Goal: Browse casually

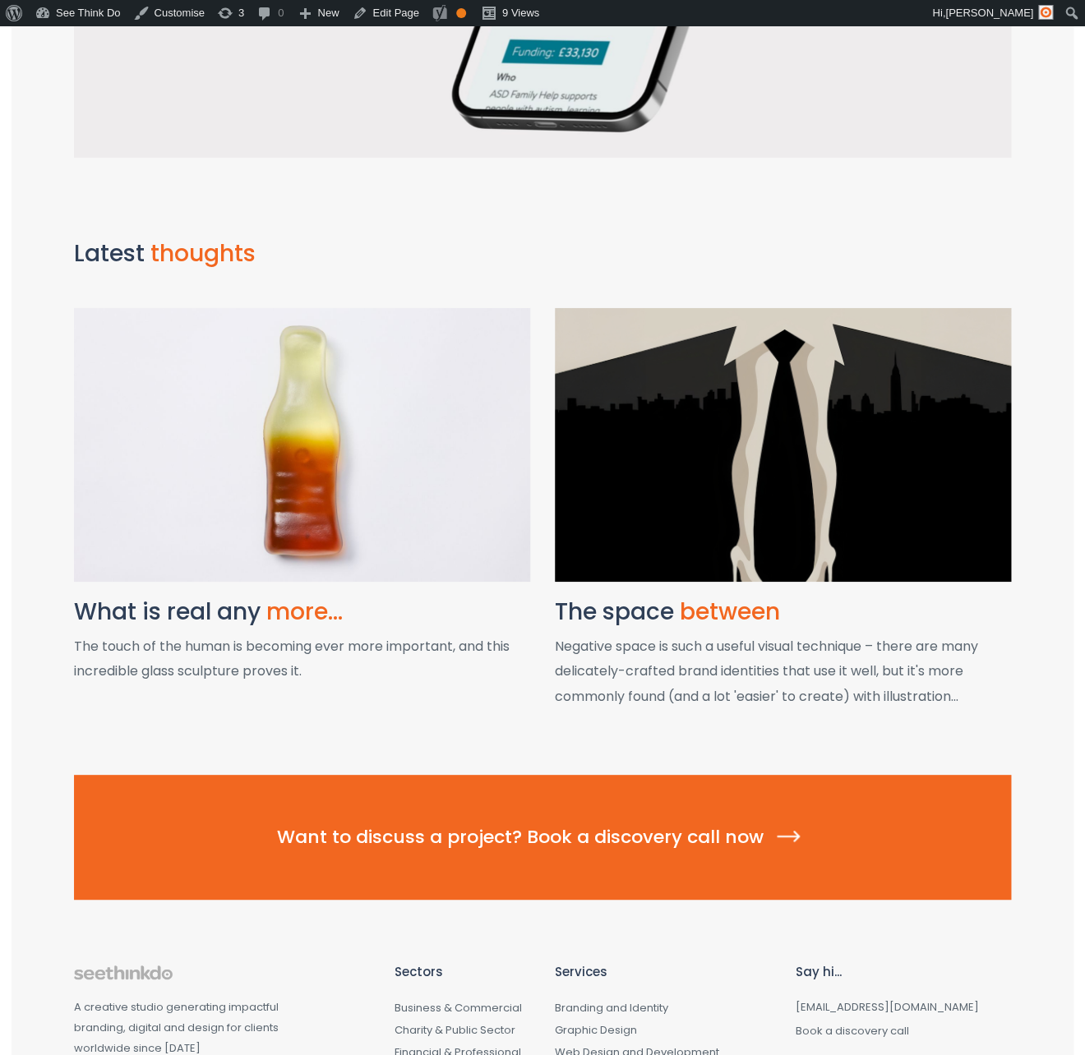
scroll to position [1752, 0]
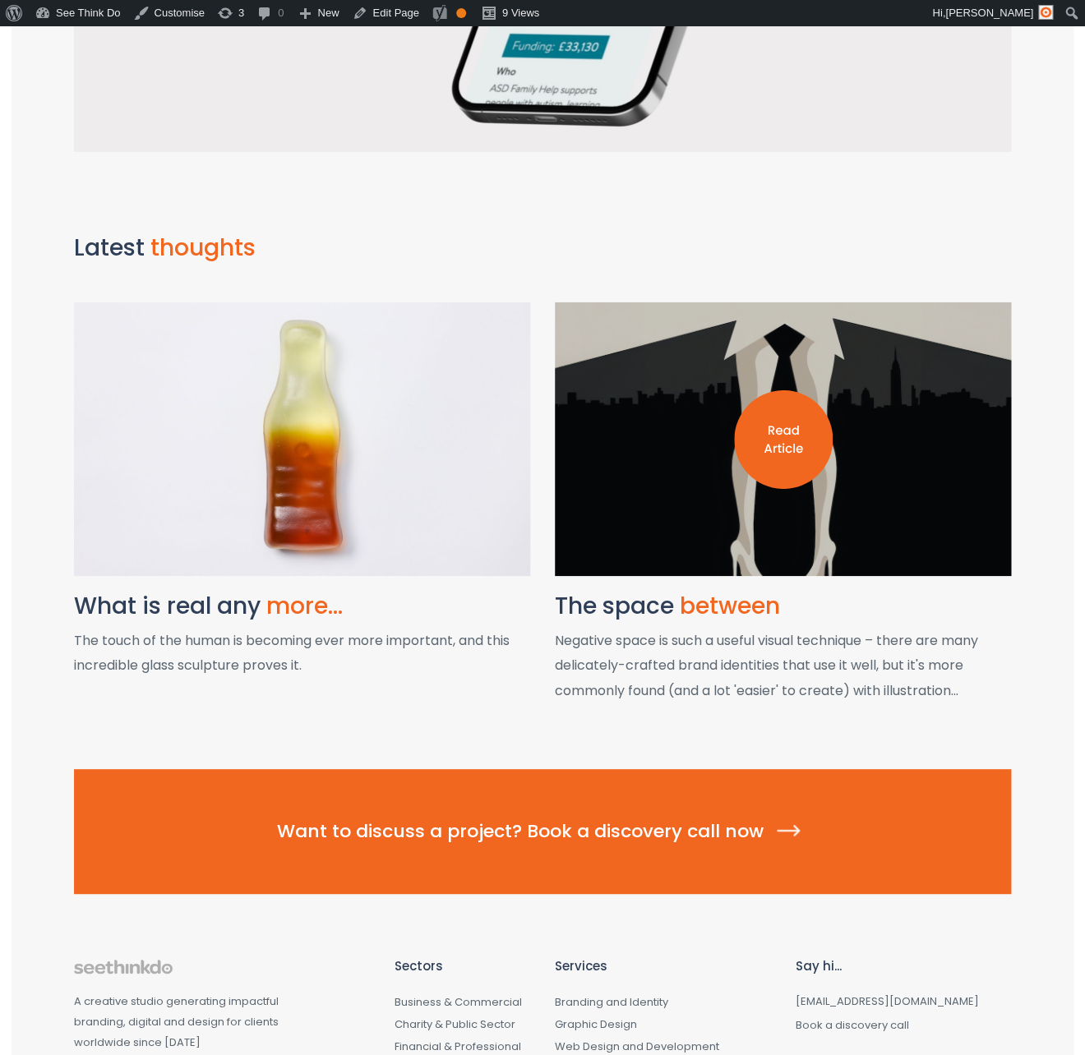
click at [906, 499] on div at bounding box center [783, 439] width 456 height 274
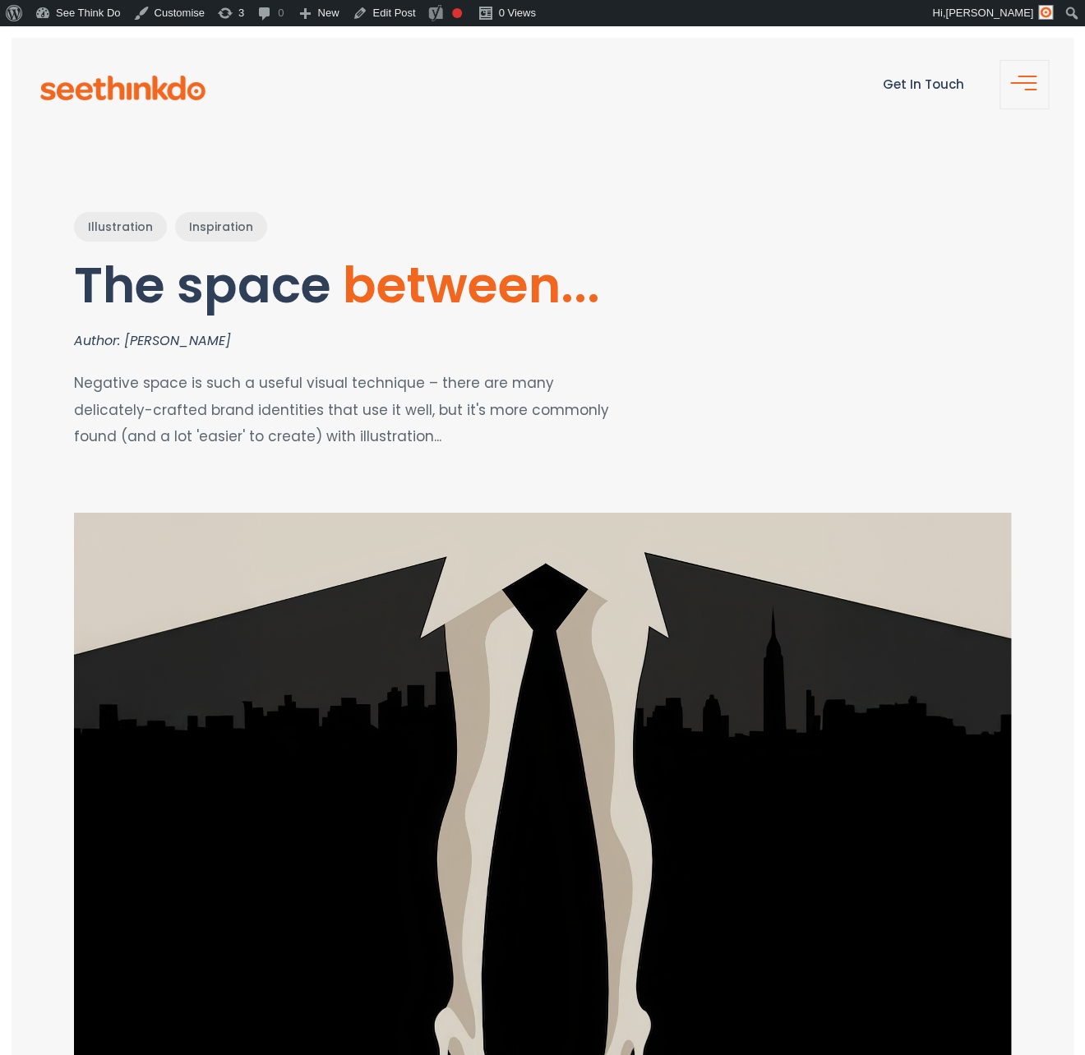
scroll to position [2, 0]
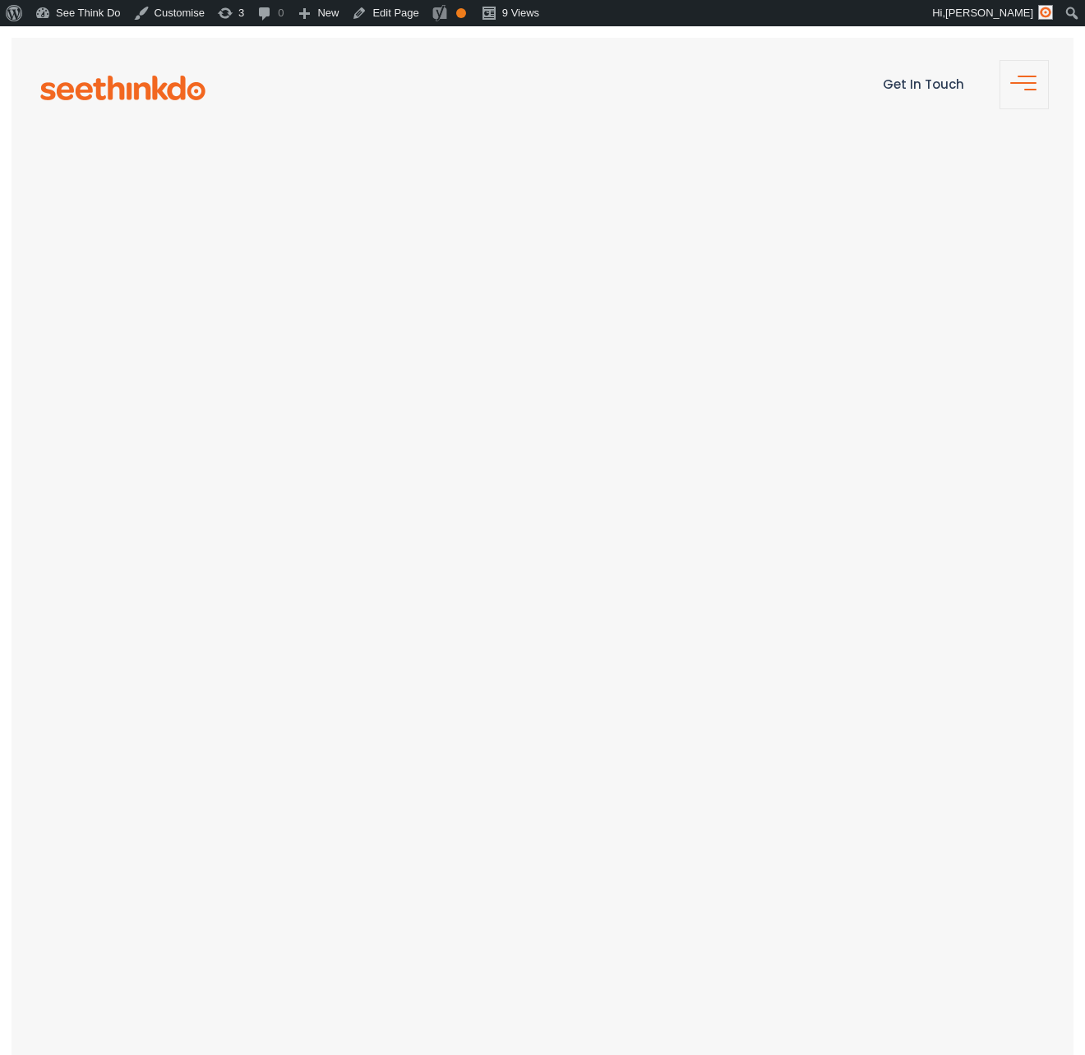
scroll to position [1752, 0]
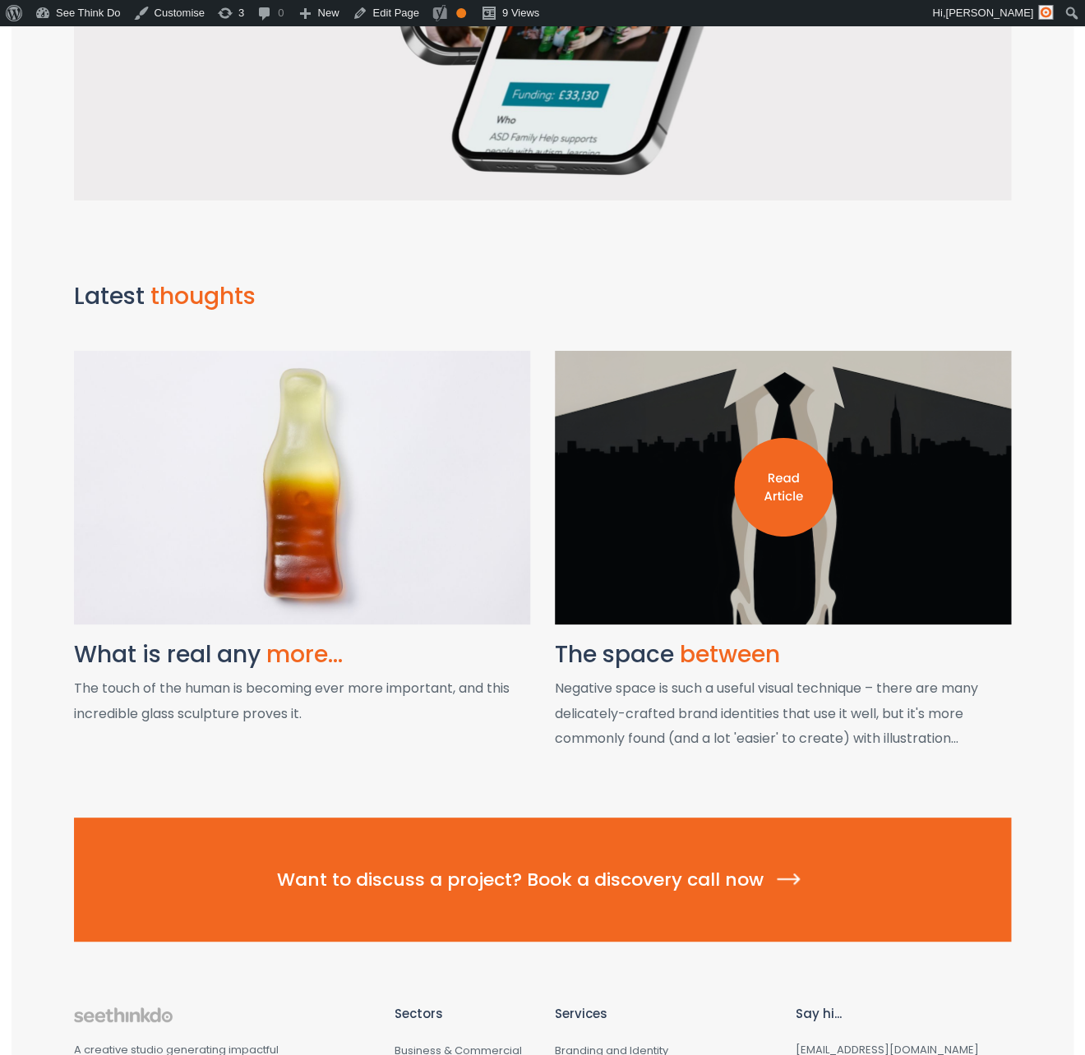
click at [779, 621] on div at bounding box center [783, 488] width 456 height 274
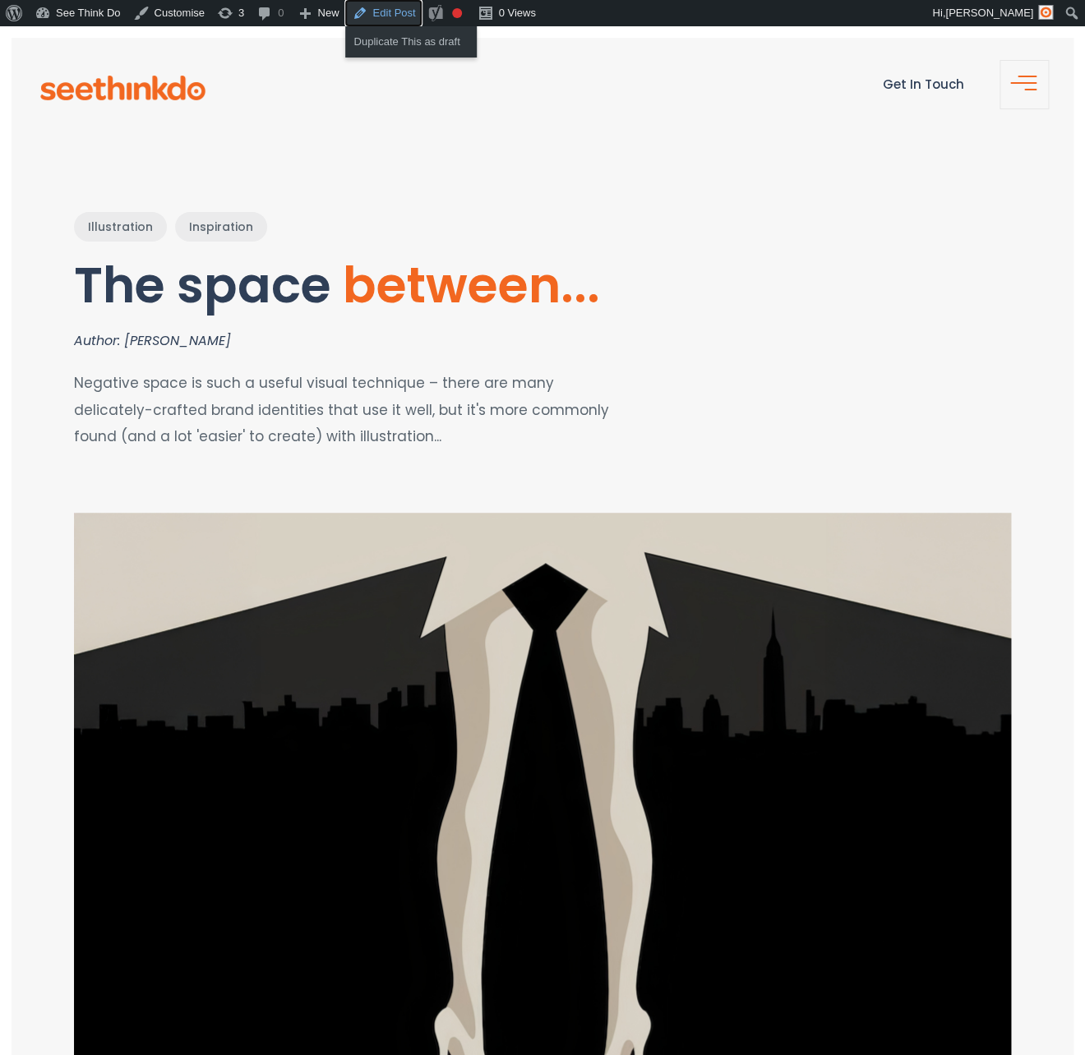
click at [383, 10] on link "Edit Post" at bounding box center [383, 13] width 76 height 26
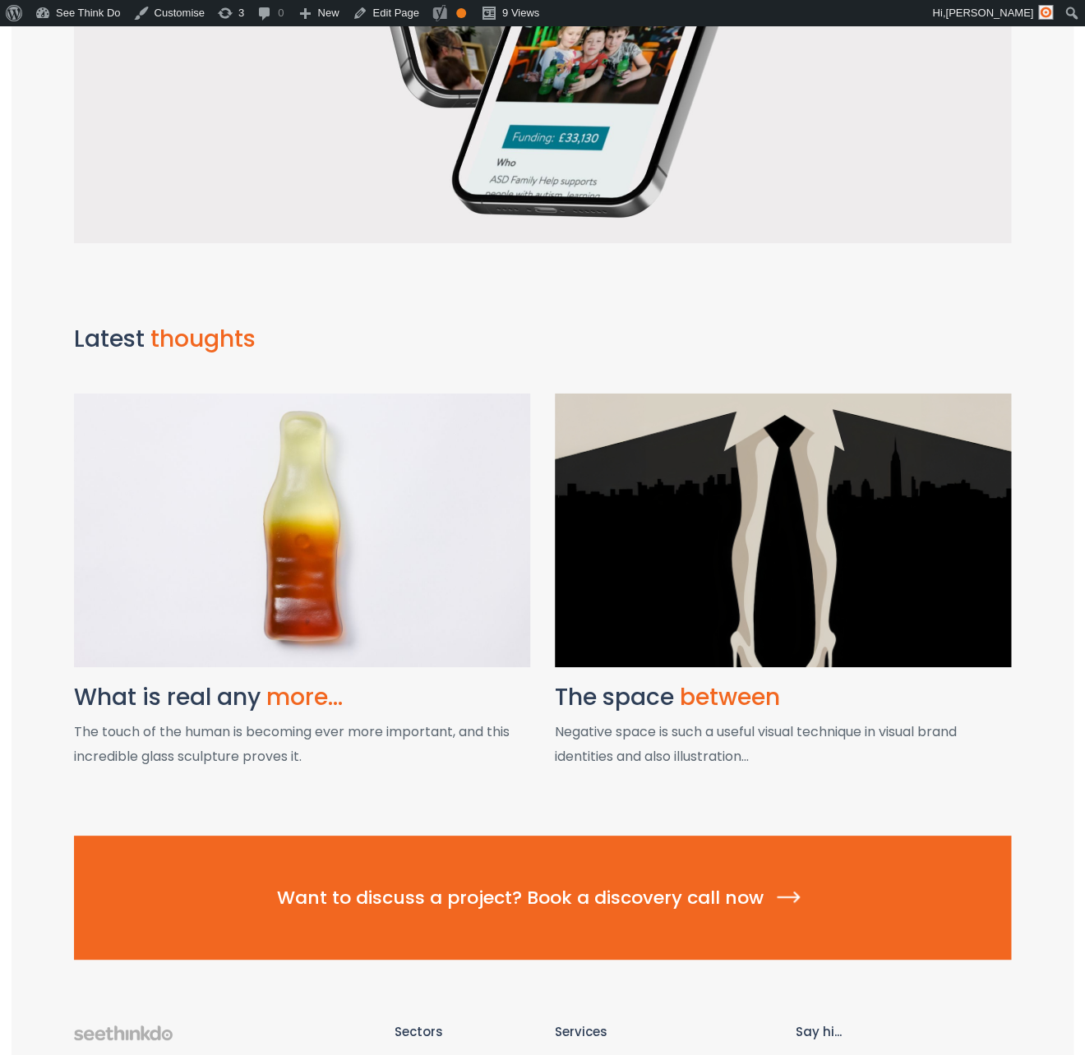
scroll to position [1736, 0]
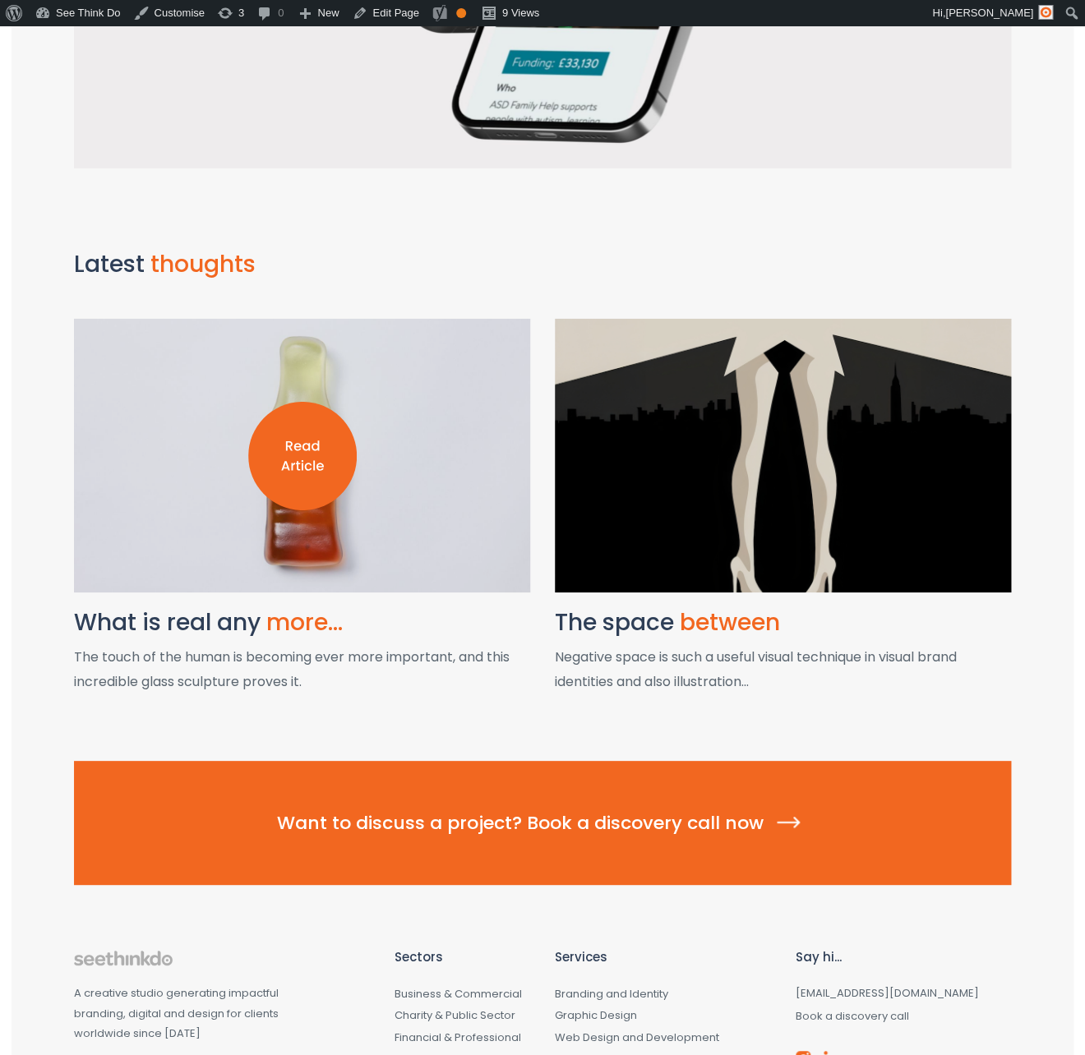
click at [295, 459] on img at bounding box center [302, 456] width 108 height 108
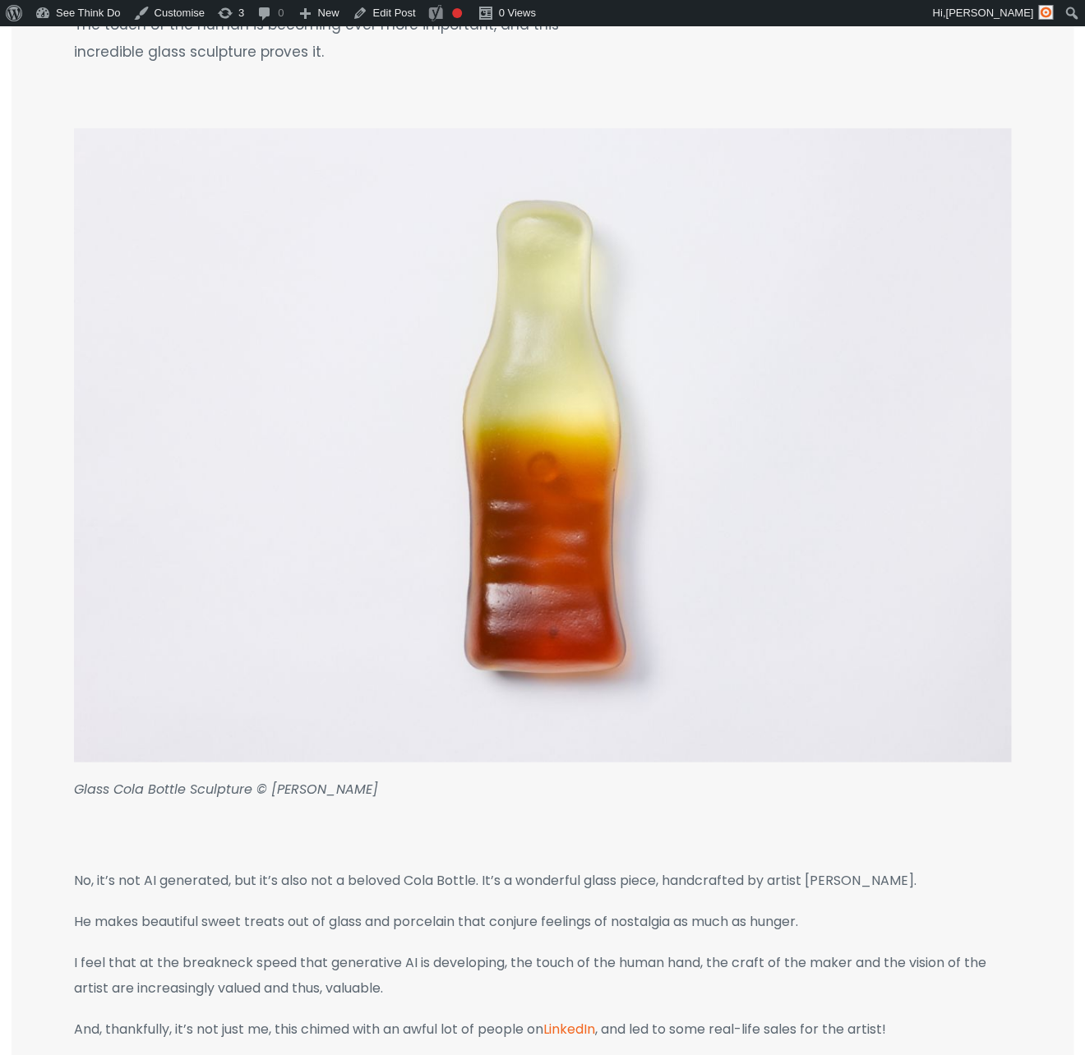
scroll to position [415, 0]
